Goal: Transaction & Acquisition: Purchase product/service

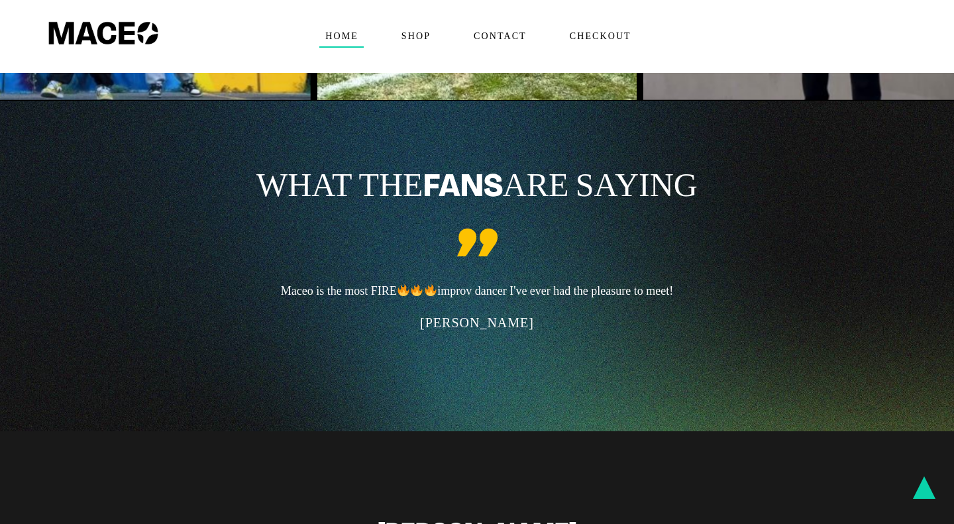
scroll to position [2886, 0]
click at [410, 36] on span "Shop" at bounding box center [415, 36] width 40 height 21
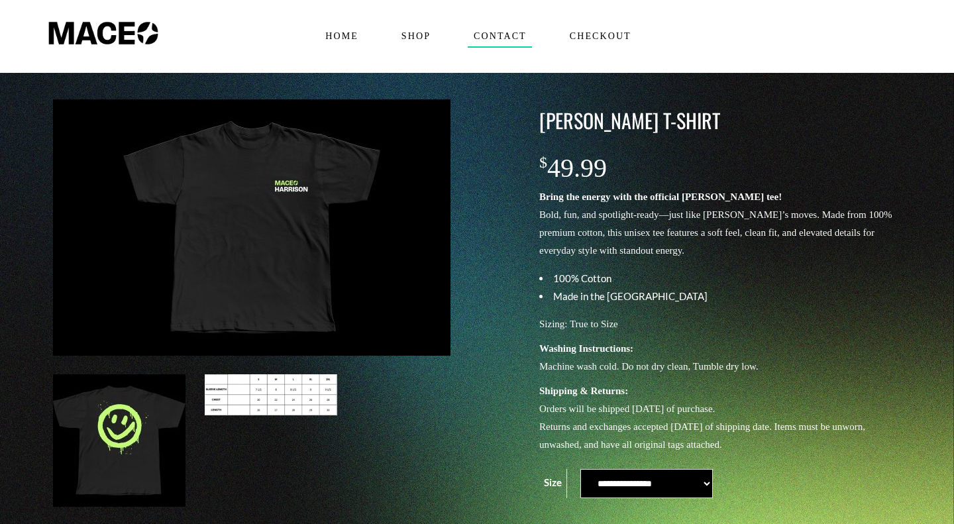
click at [509, 42] on span "Contact" at bounding box center [500, 36] width 64 height 21
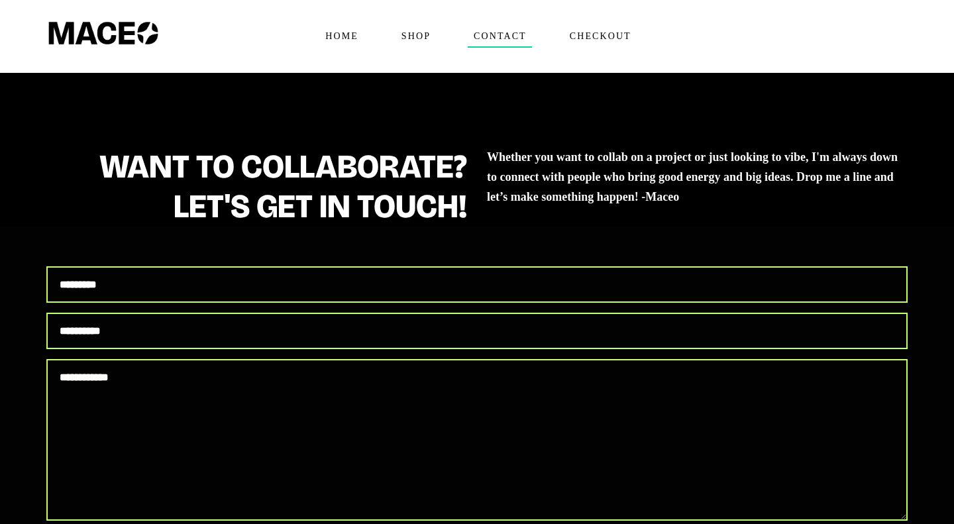
click at [609, 39] on span "Checkout" at bounding box center [600, 36] width 73 height 21
